Goal: Information Seeking & Learning: Learn about a topic

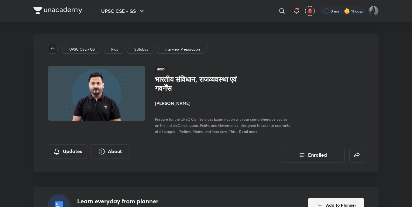
click at [54, 48] on icon "button" at bounding box center [52, 48] width 5 height 5
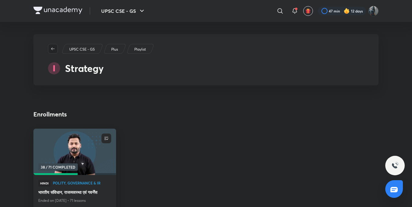
click at [52, 49] on icon "button" at bounding box center [53, 48] width 4 height 3
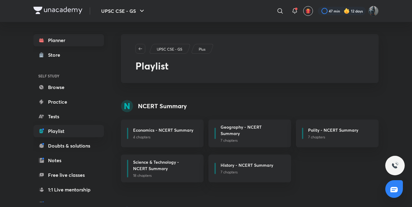
click at [54, 42] on link "Planner" at bounding box center [68, 40] width 71 height 12
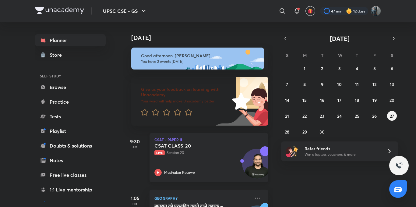
click at [157, 172] on icon at bounding box center [158, 172] width 2 height 2
